Goal: Find specific page/section: Find specific page/section

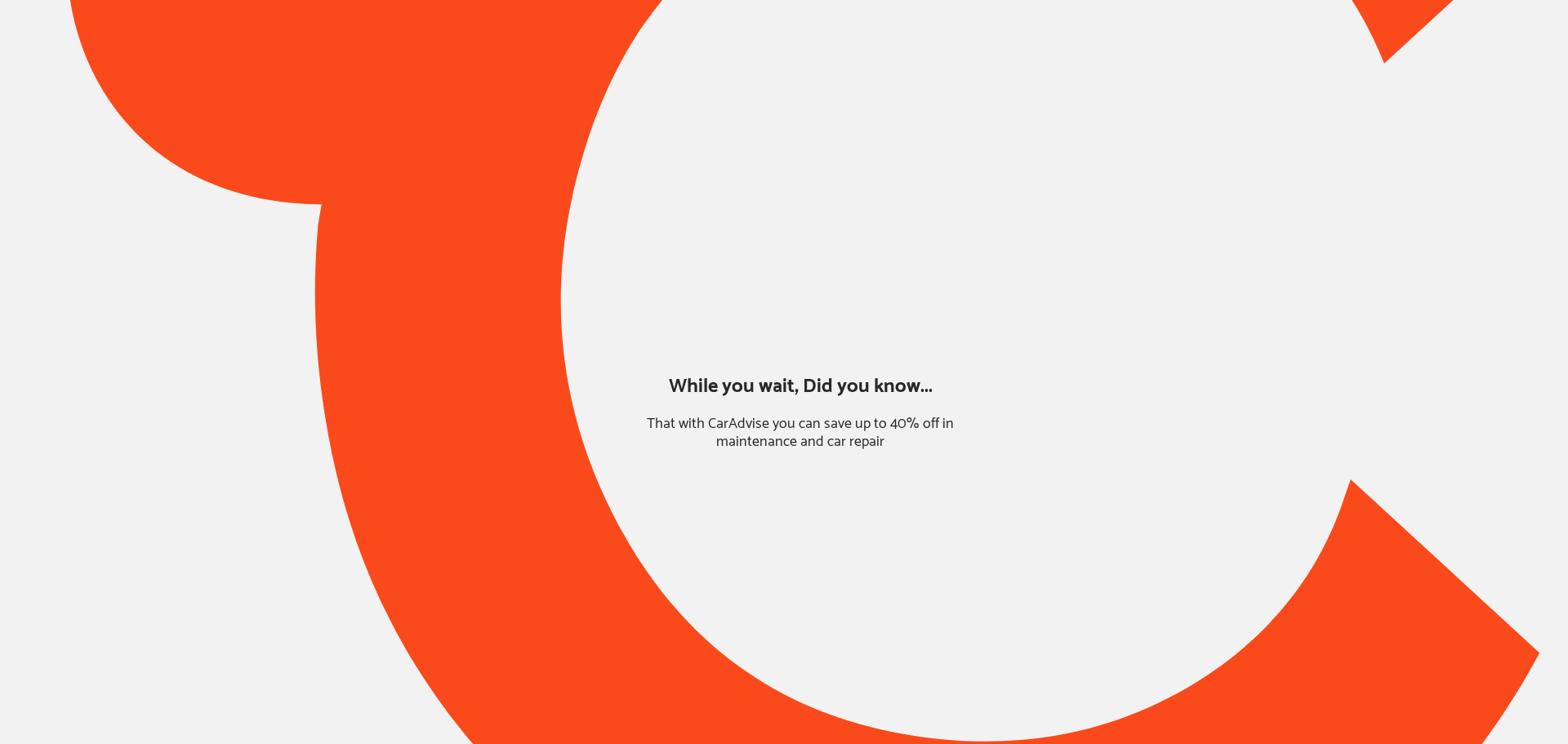
type input "*****"
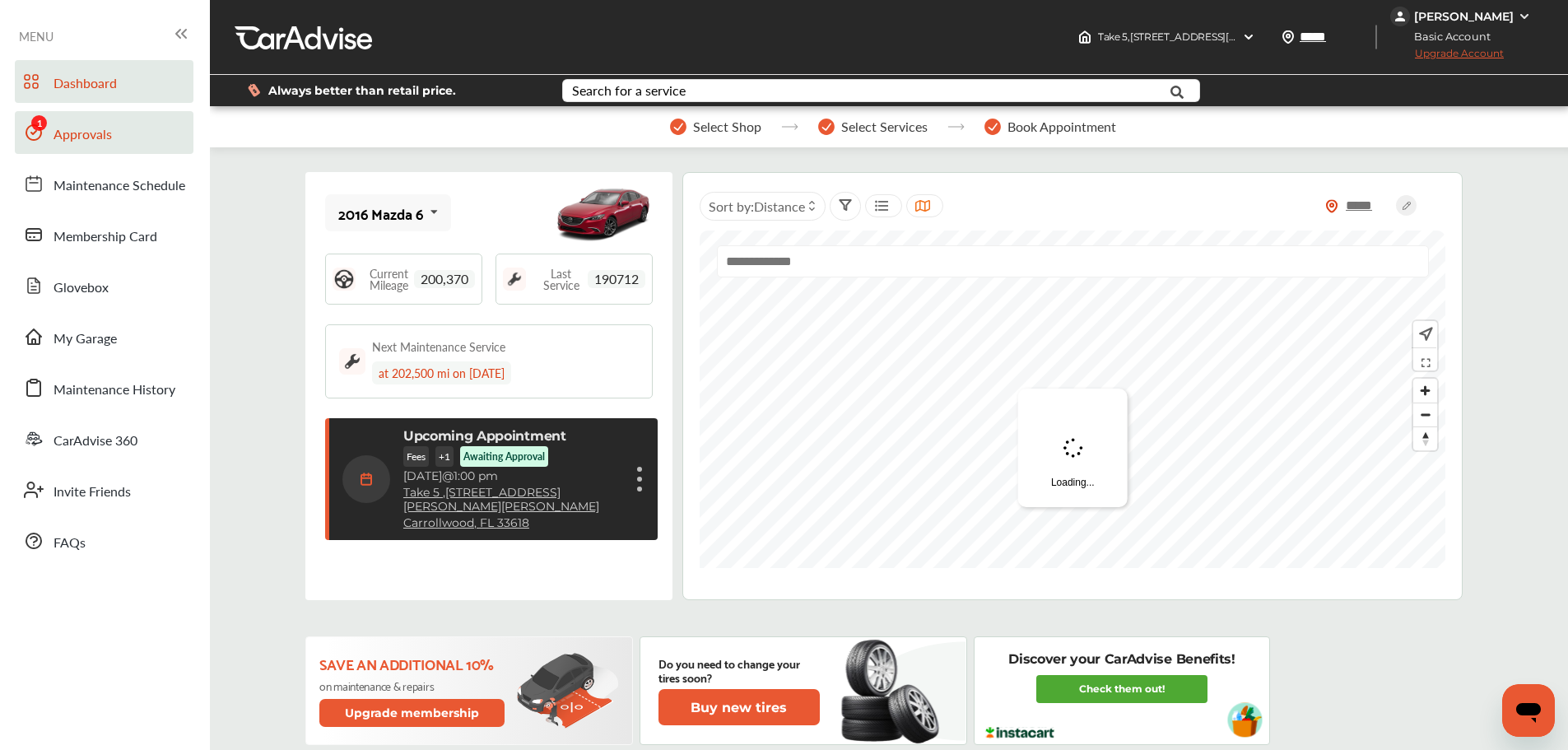
click at [73, 142] on span "Approvals" at bounding box center [82, 135] width 59 height 21
